Goal: Transaction & Acquisition: Subscribe to service/newsletter

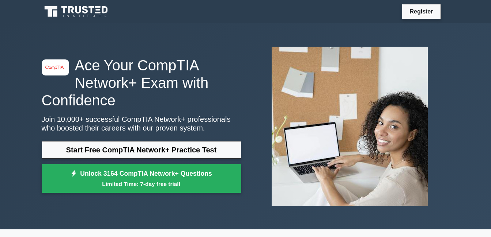
click at [328, 78] on img at bounding box center [350, 126] width 168 height 171
click at [328, 77] on img at bounding box center [350, 126] width 168 height 171
drag, startPoint x: 377, startPoint y: 91, endPoint x: 372, endPoint y: 88, distance: 6.7
click at [377, 91] on img at bounding box center [350, 126] width 168 height 171
drag, startPoint x: 362, startPoint y: 96, endPoint x: 276, endPoint y: 73, distance: 88.3
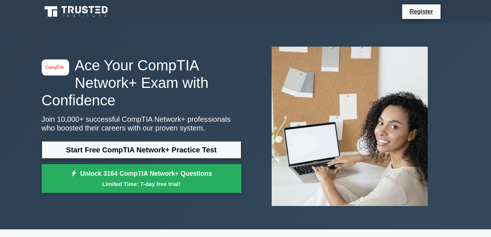
click at [270, 75] on img at bounding box center [350, 126] width 168 height 171
click at [276, 73] on img at bounding box center [350, 126] width 168 height 171
click at [294, 71] on img at bounding box center [350, 126] width 168 height 171
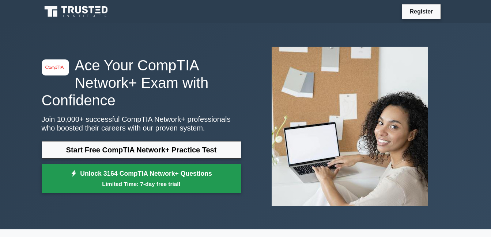
click at [174, 167] on div "Start Free CompTIA Network+ Practice Test Unlock 3164 CompTIA Network+ Question…" at bounding box center [141, 169] width 199 height 56
click at [173, 179] on link "Unlock 3164 CompTIA Network+ Questions Limited Time: 7-day free trial!" at bounding box center [141, 178] width 199 height 29
click at [175, 176] on link "Unlock 3164 CompTIA Network+ Questions Limited Time: 7-day free trial!" at bounding box center [141, 178] width 199 height 29
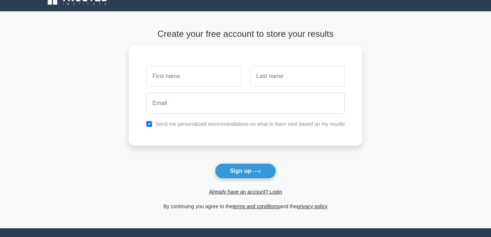
scroll to position [11, 0]
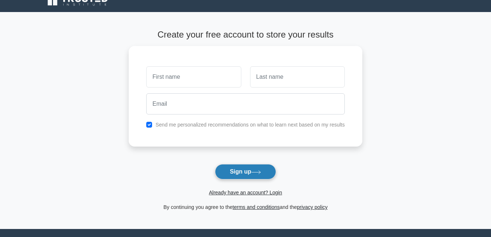
click at [234, 167] on button "Sign up" at bounding box center [245, 171] width 61 height 15
drag, startPoint x: 238, startPoint y: 171, endPoint x: 372, endPoint y: 10, distance: 209.1
click at [372, 10] on nav "Register" at bounding box center [245, 0] width 491 height 23
